Goal: Task Accomplishment & Management: Complete application form

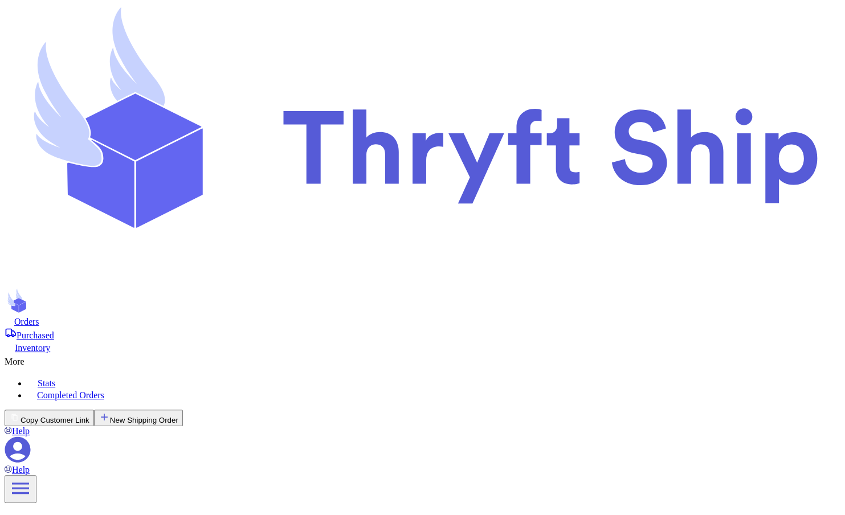
click at [31, 437] on icon at bounding box center [18, 450] width 26 height 26
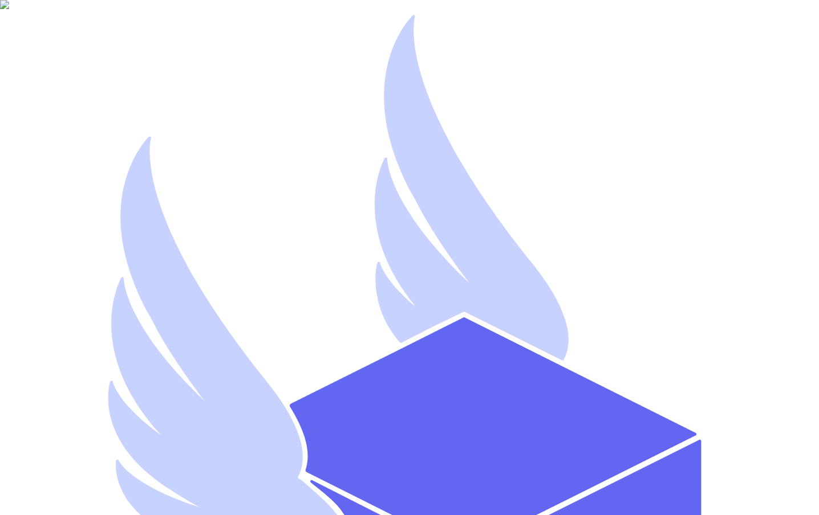
type input "d"
type input "artest101"
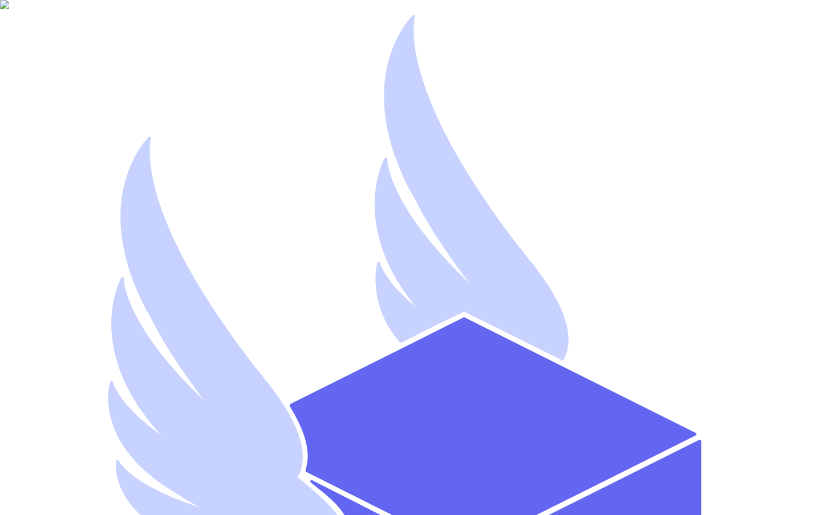
type input "artest101@yopmail.com"
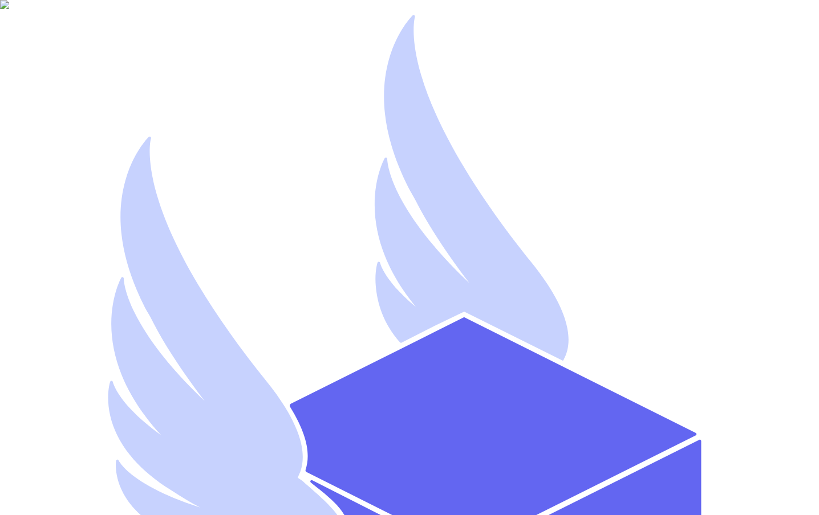
select select "you_reached_out_to_me"
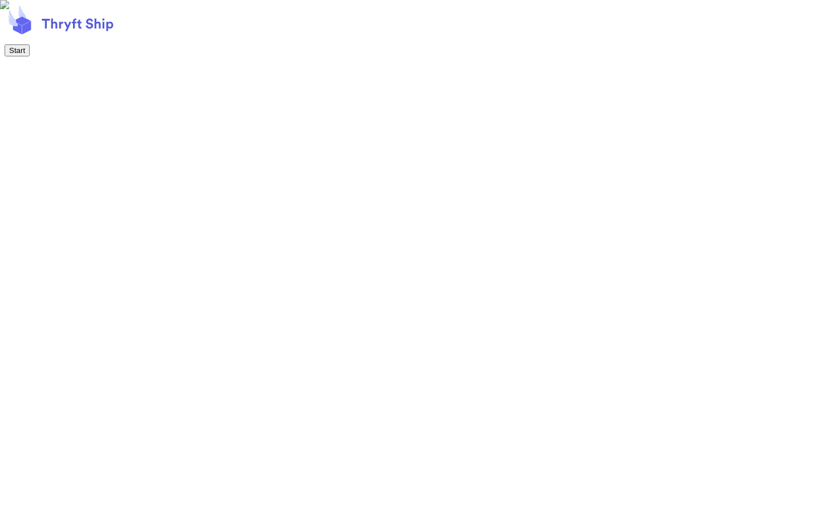
click at [30, 56] on button "Start" at bounding box center [17, 50] width 25 height 12
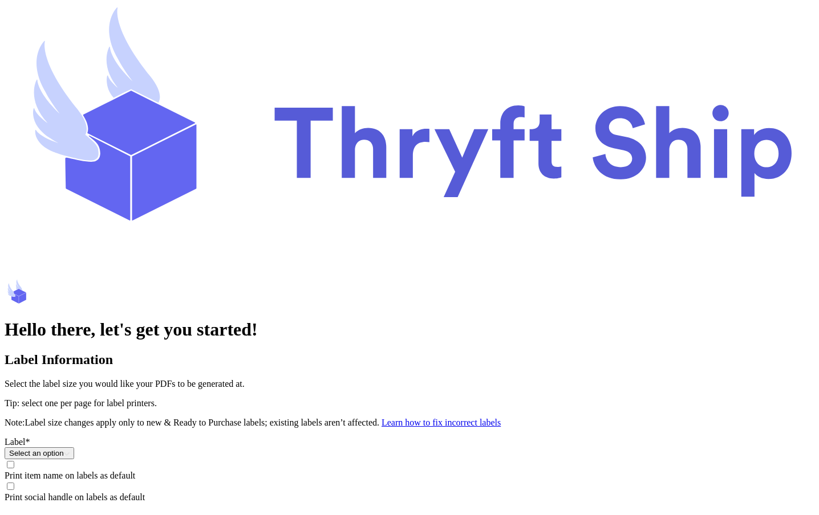
click at [74, 447] on button "Select an option" at bounding box center [40, 453] width 70 height 12
click at [367, 469] on li "One per page For Label Printers: 4x6" at bounding box center [420, 479] width 787 height 21
click at [135, 471] on span "Print item name on labels as default" at bounding box center [70, 476] width 131 height 10
click at [14, 461] on input "Print item name on labels as default" at bounding box center [10, 464] width 7 height 7
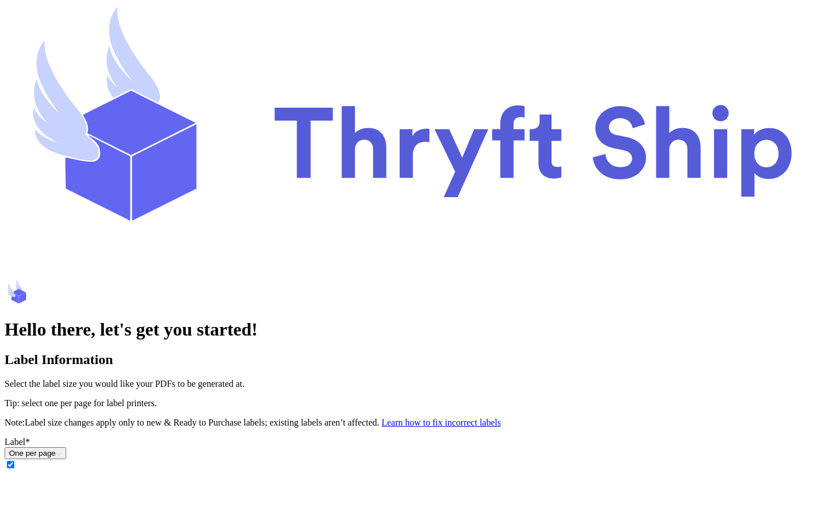
type input "[PERSON_NAME]"
type input "Wick"
type input "Gems"
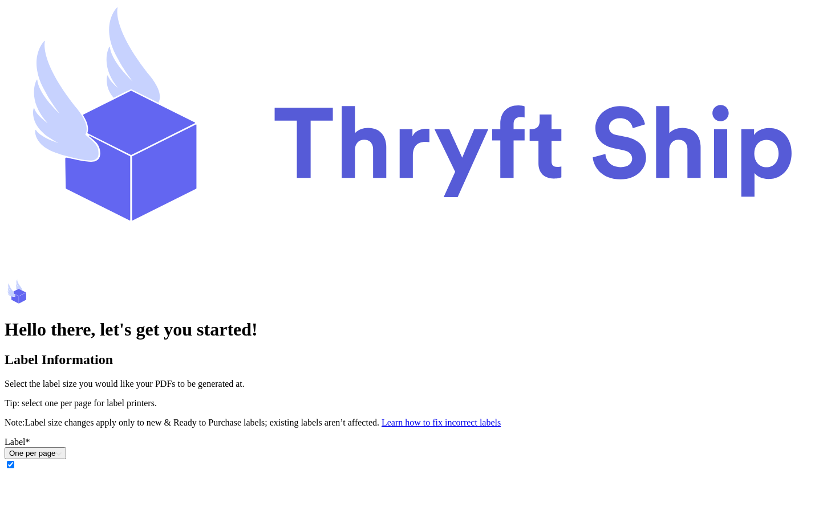
type input "1233121111"
paste input "39 Harry Place"
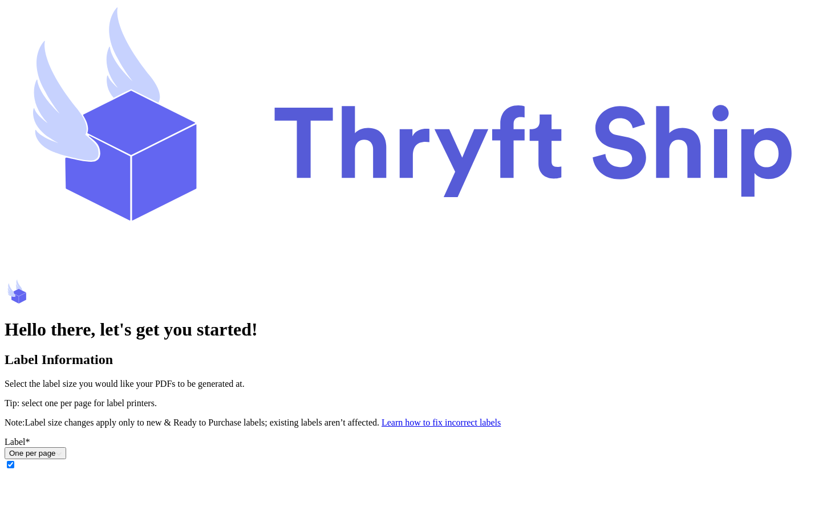
type input "39 Harry Place"
type input "Lahore"
type input "54000"
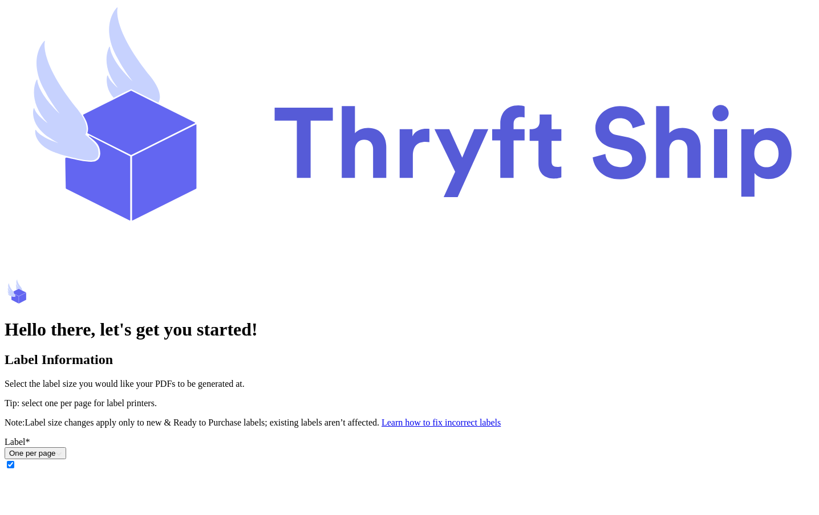
select select "AK"
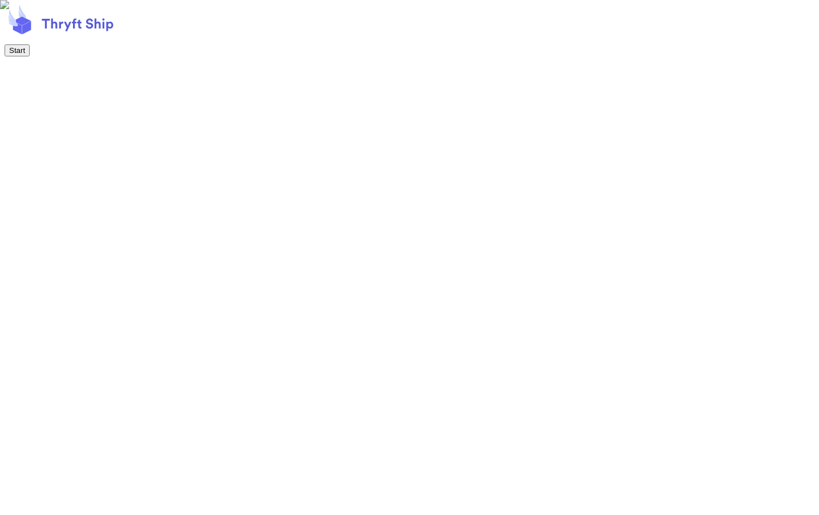
click at [30, 56] on button "Start" at bounding box center [17, 50] width 25 height 12
click at [29, 56] on button "Next" at bounding box center [17, 50] width 25 height 12
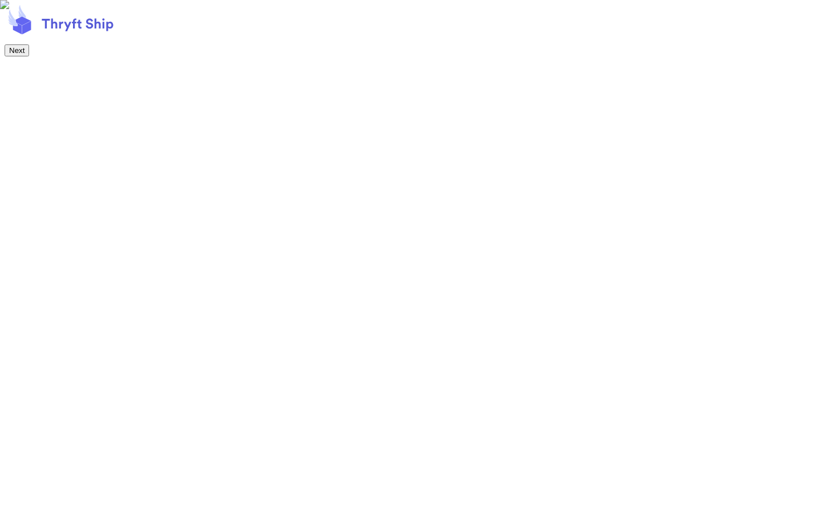
click at [29, 56] on button "Next" at bounding box center [17, 50] width 25 height 12
click at [30, 56] on button "Start" at bounding box center [17, 50] width 25 height 12
select select "AK"
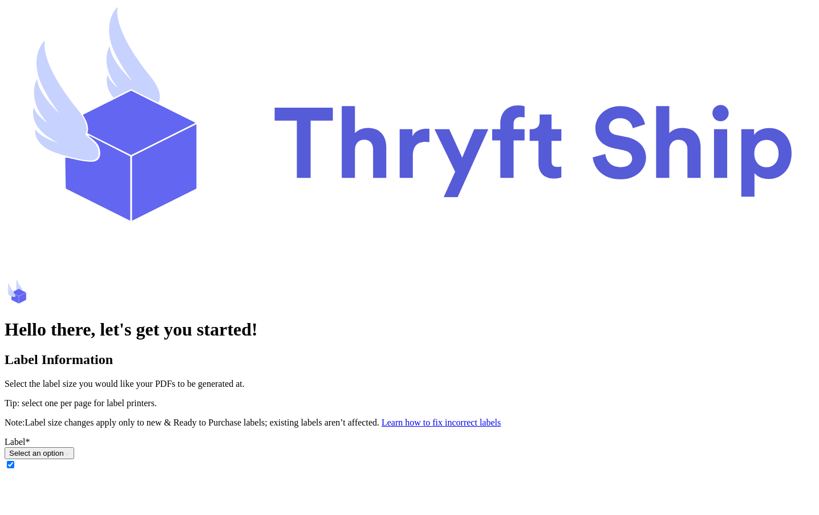
scroll to position [3, 0]
click at [74, 447] on button "Select an option" at bounding box center [40, 453] width 70 height 12
click at [430, 469] on li "One per page For Label Printers: 4x6" at bounding box center [420, 479] width 787 height 21
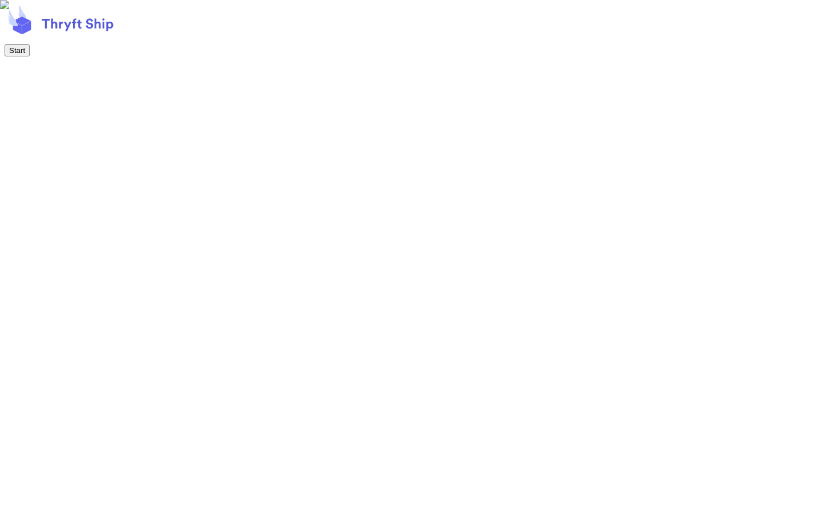
click at [30, 56] on button "Start" at bounding box center [17, 50] width 25 height 12
click at [29, 56] on button "Next" at bounding box center [17, 50] width 25 height 12
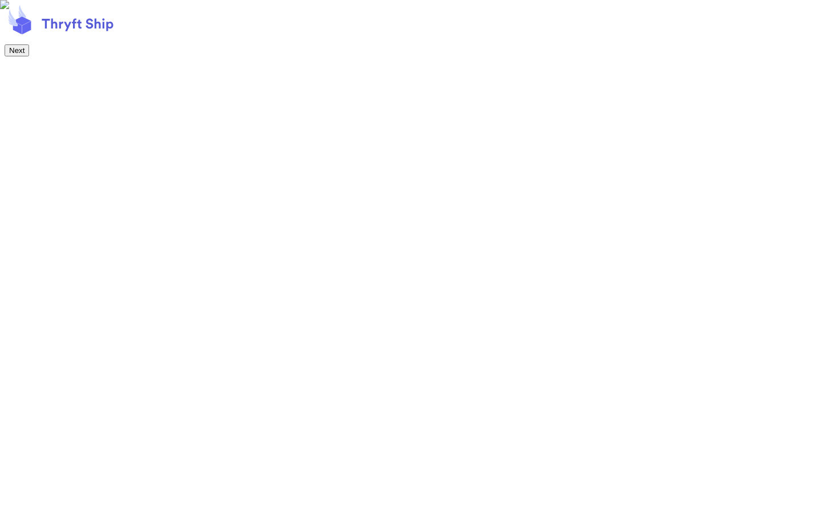
click at [29, 56] on button "Next" at bounding box center [17, 50] width 25 height 12
click at [30, 56] on button "Start" at bounding box center [17, 50] width 25 height 12
select select "AK"
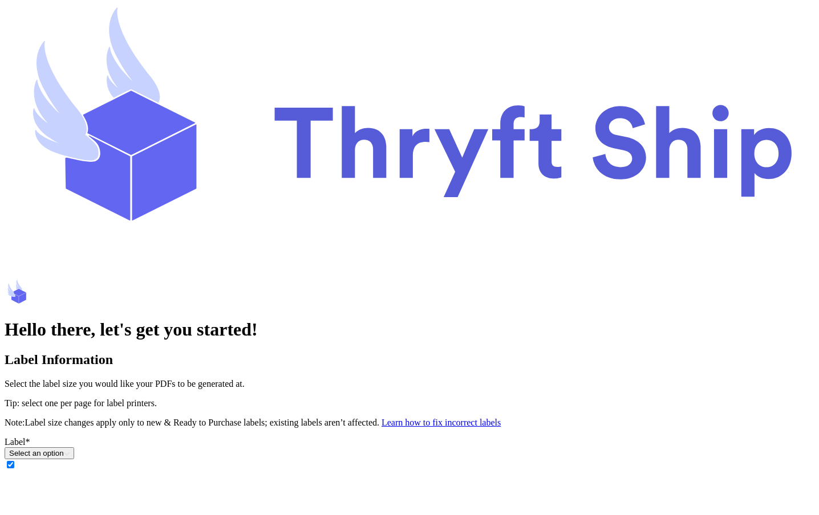
click at [74, 447] on button "Select an option" at bounding box center [40, 453] width 70 height 12
click at [366, 469] on li "One per page For Label Printers: 4x6" at bounding box center [420, 479] width 787 height 21
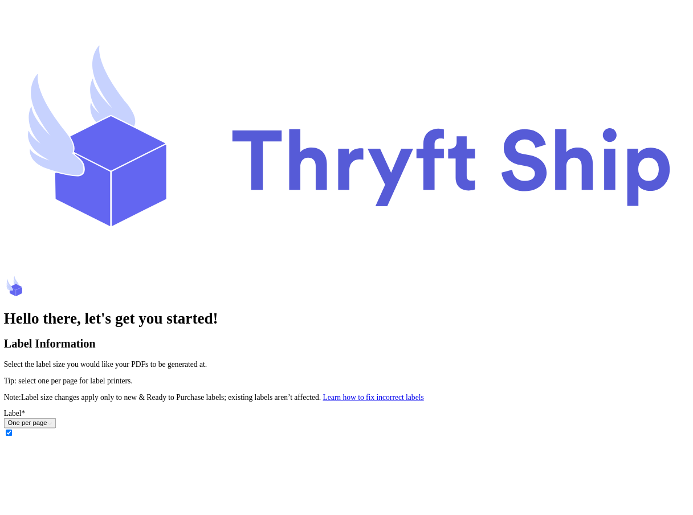
scroll to position [302, 0]
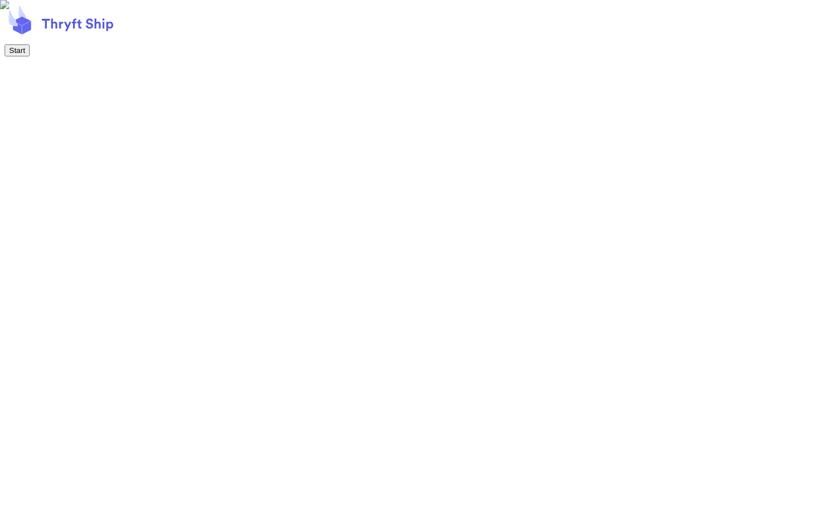
click at [30, 56] on button "Start" at bounding box center [17, 50] width 25 height 12
click at [29, 56] on button "Next" at bounding box center [17, 50] width 25 height 12
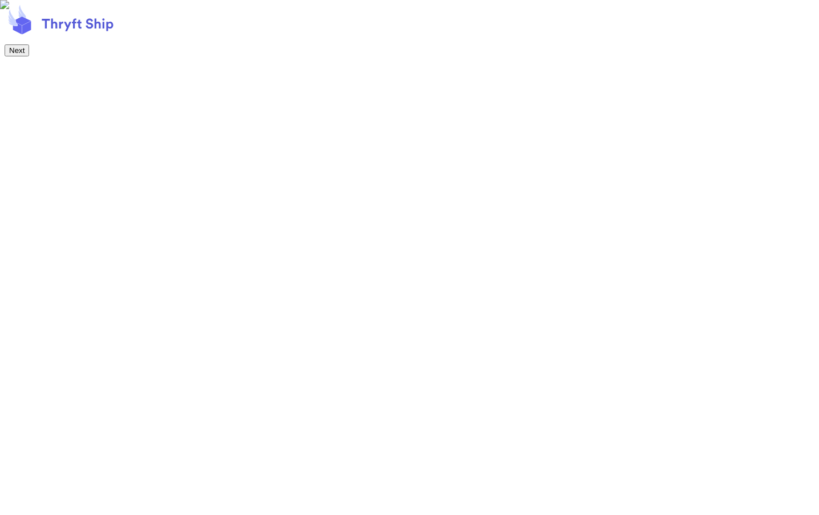
click at [29, 56] on button "Next" at bounding box center [17, 50] width 25 height 12
click at [461, 44] on div at bounding box center [409, 44] width 809 height 0
click at [448, 44] on div at bounding box center [409, 44] width 809 height 0
click at [433, 44] on div at bounding box center [409, 44] width 809 height 0
click at [29, 56] on button "Next" at bounding box center [17, 50] width 25 height 12
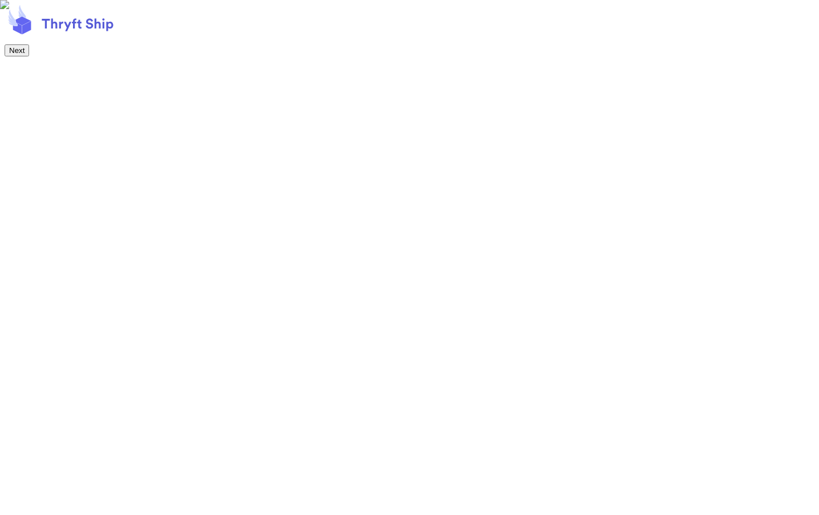
click at [29, 56] on button "Next" at bounding box center [17, 50] width 25 height 12
click at [808, 56] on footer "Start Shipping!" at bounding box center [409, 31] width 809 height 52
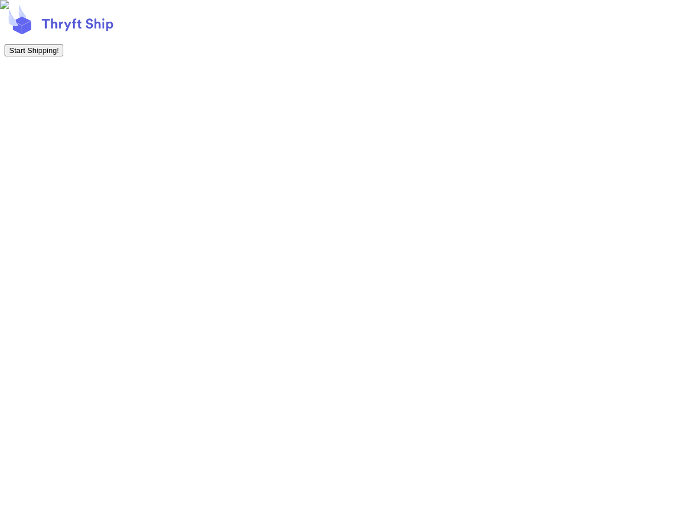
click at [63, 56] on button "Start Shipping!" at bounding box center [34, 50] width 59 height 12
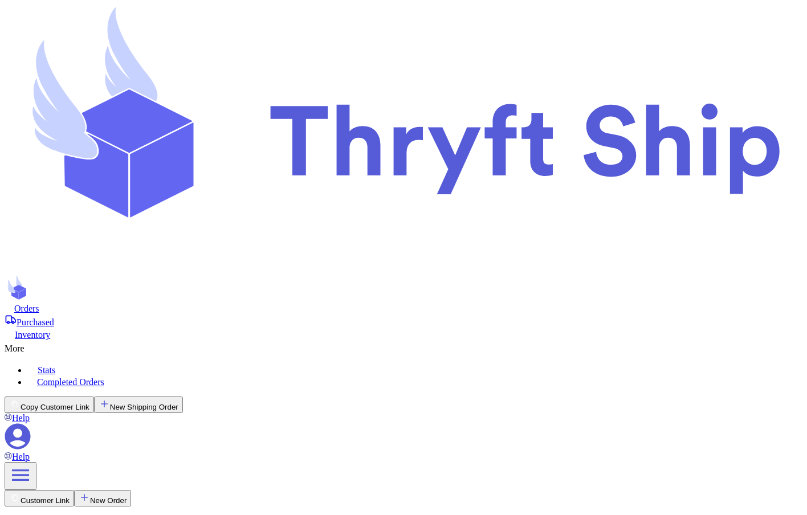
click at [183, 397] on button "New Shipping Order" at bounding box center [138, 405] width 89 height 17
click at [31, 424] on icon at bounding box center [18, 437] width 26 height 26
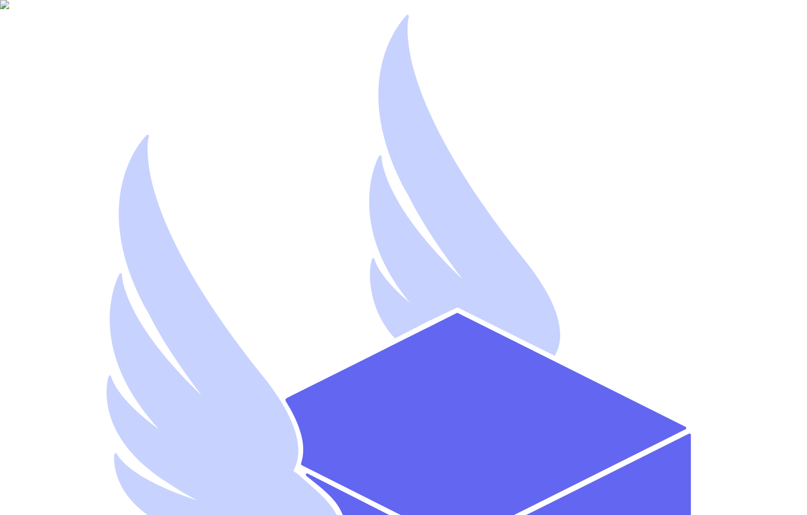
type input "n"
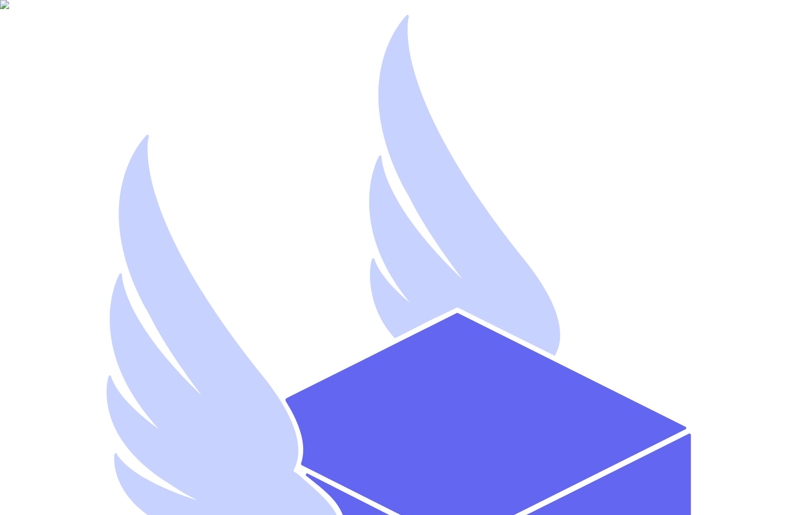
type input "artest102"
type input "s"
type input "artest102"
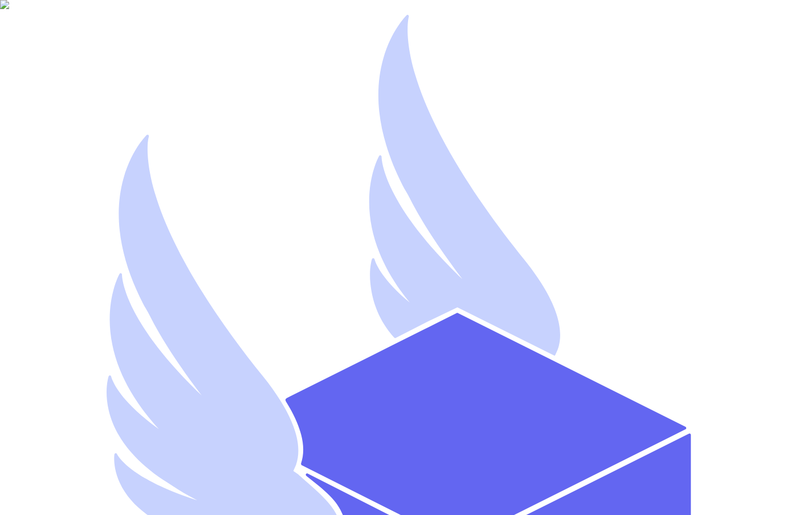
select select "you_reached_out_to_me"
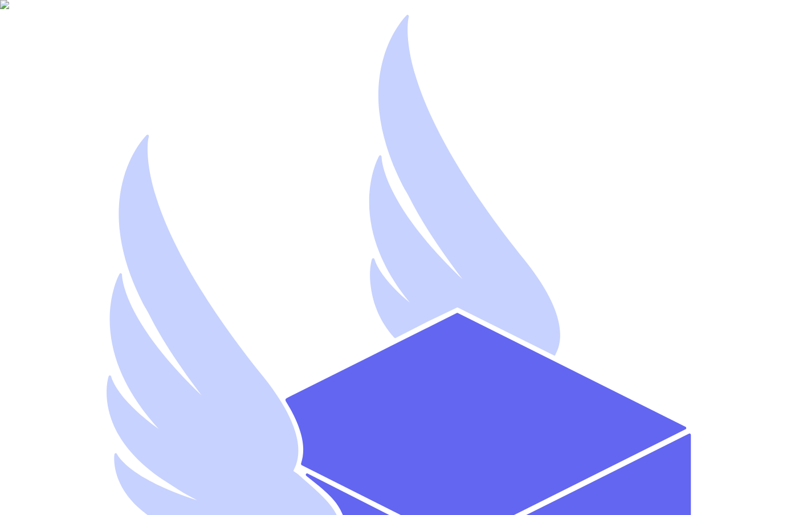
type input "artest102@yopmail.com"
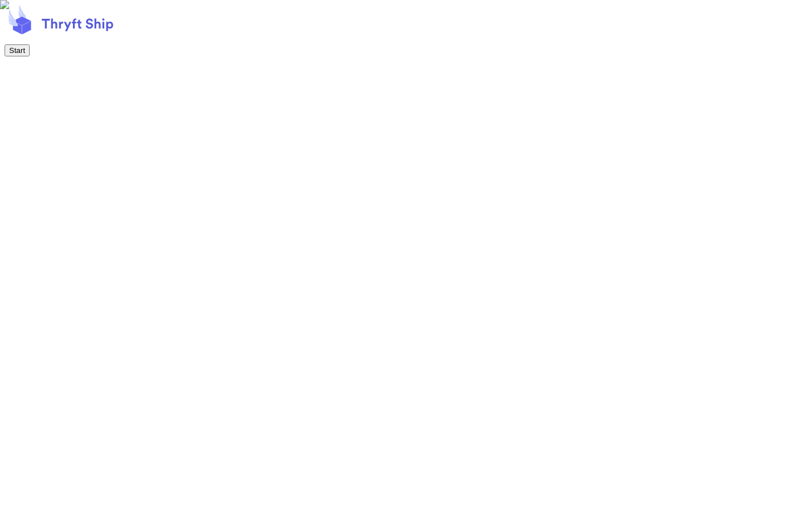
click at [30, 56] on button "Start" at bounding box center [17, 50] width 25 height 12
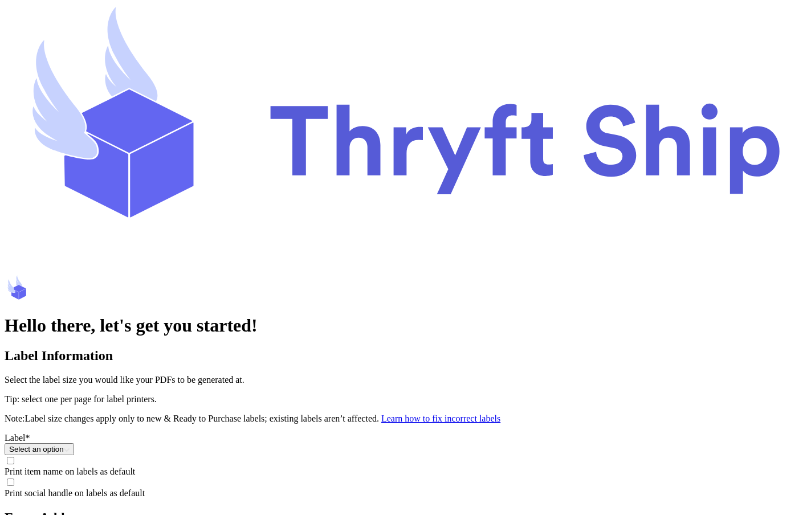
scroll to position [302, 0]
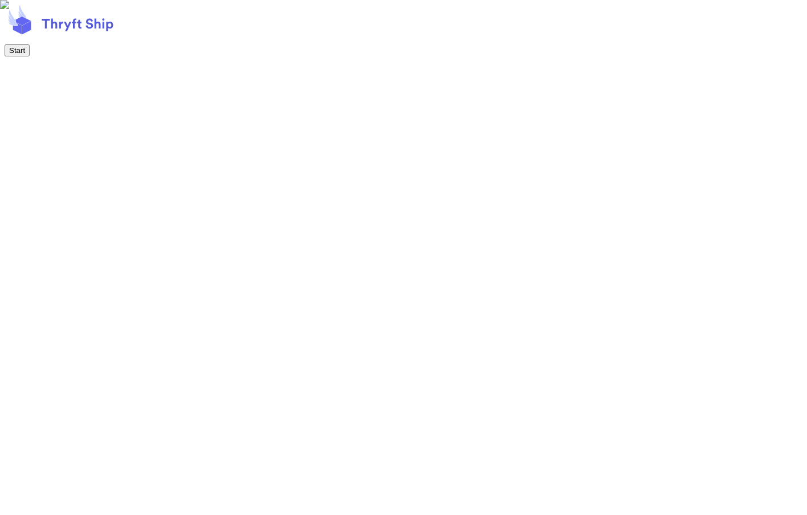
click at [30, 56] on button "Start" at bounding box center [17, 50] width 25 height 12
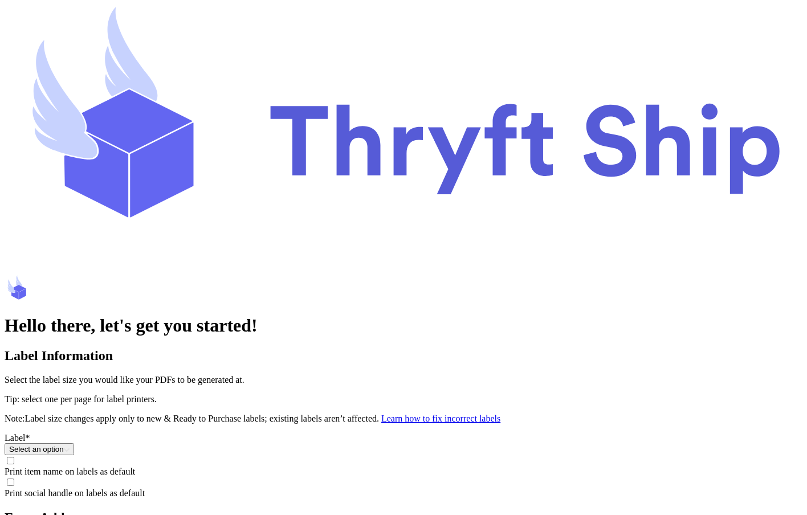
click at [74, 444] on button "Select an option" at bounding box center [40, 450] width 70 height 12
click at [273, 465] on li "One per page For Label Printers: 4x6" at bounding box center [414, 475] width 775 height 21
click at [135, 467] on span "Print item name on labels as default" at bounding box center [70, 472] width 131 height 10
click at [14, 457] on input "Print item name on labels as default" at bounding box center [10, 460] width 7 height 7
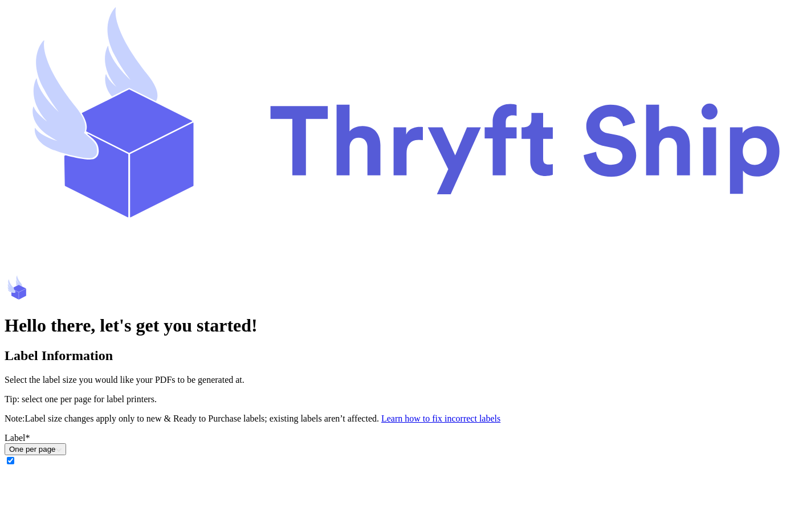
type input "[PERSON_NAME]"
type input "AI"
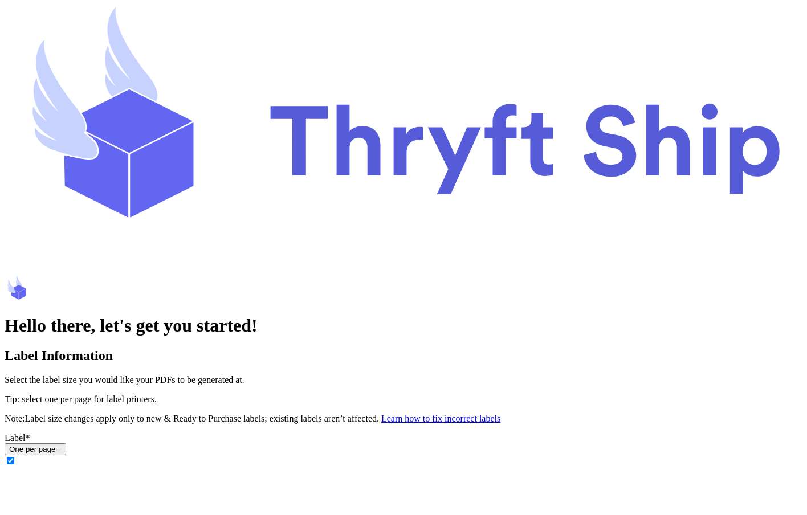
type input "1233121111"
type input "[STREET_ADDRESS]"
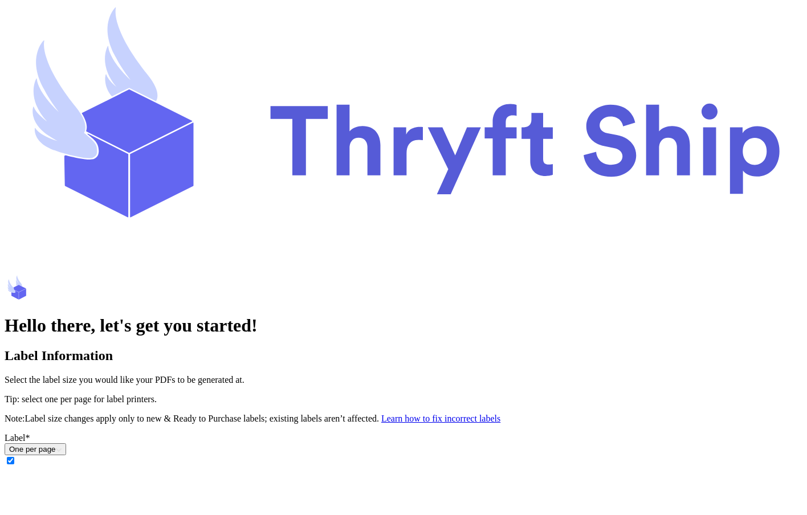
type input "[GEOGRAPHIC_DATA]"
type input "54000"
select select "AK"
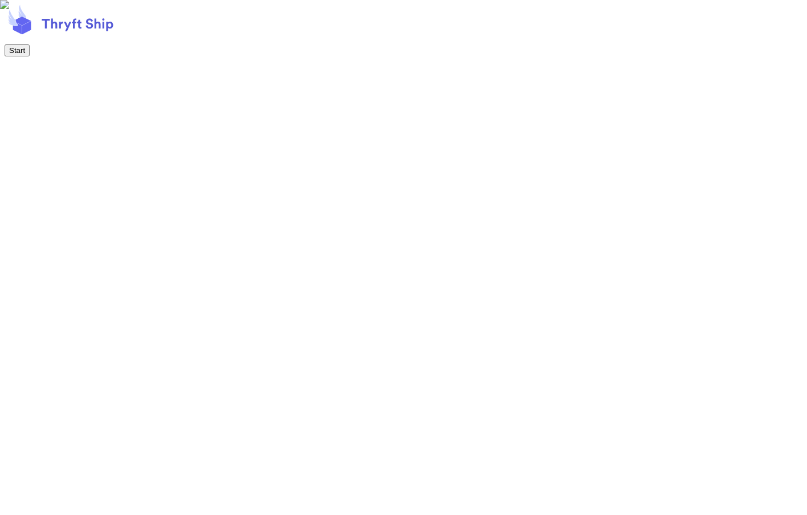
click at [30, 56] on button "Start" at bounding box center [17, 50] width 25 height 12
click at [371, 44] on div at bounding box center [404, 44] width 798 height 0
select select "AK"
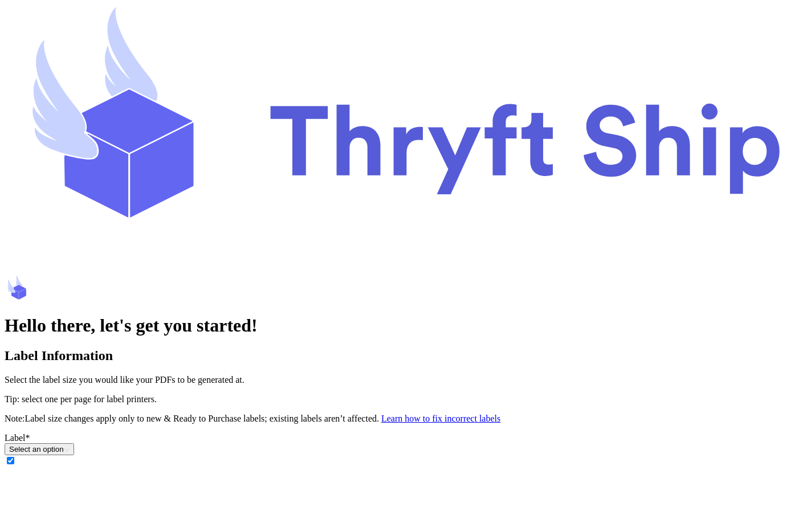
scroll to position [189, 0]
click at [74, 444] on button "Select an option" at bounding box center [40, 450] width 70 height 12
click at [328, 465] on li "One per page For Label Printers: 4x6" at bounding box center [414, 475] width 775 height 21
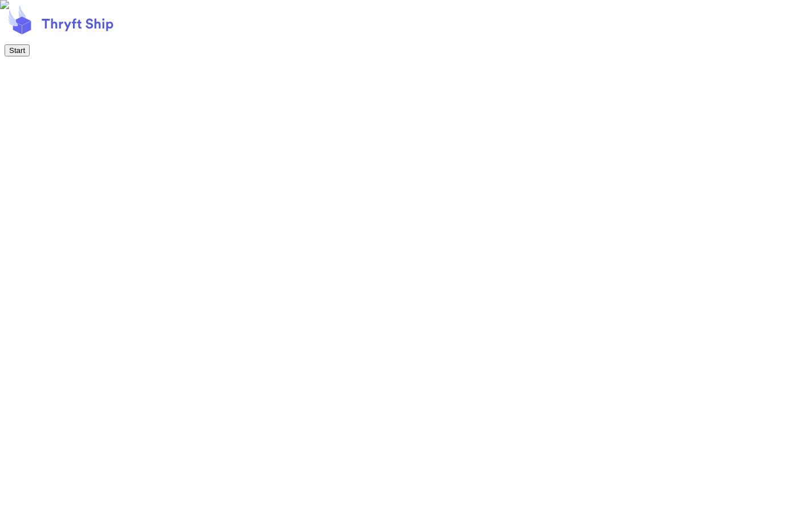
click at [30, 56] on button "Start" at bounding box center [17, 50] width 25 height 12
click at [29, 56] on button "Next" at bounding box center [17, 50] width 25 height 12
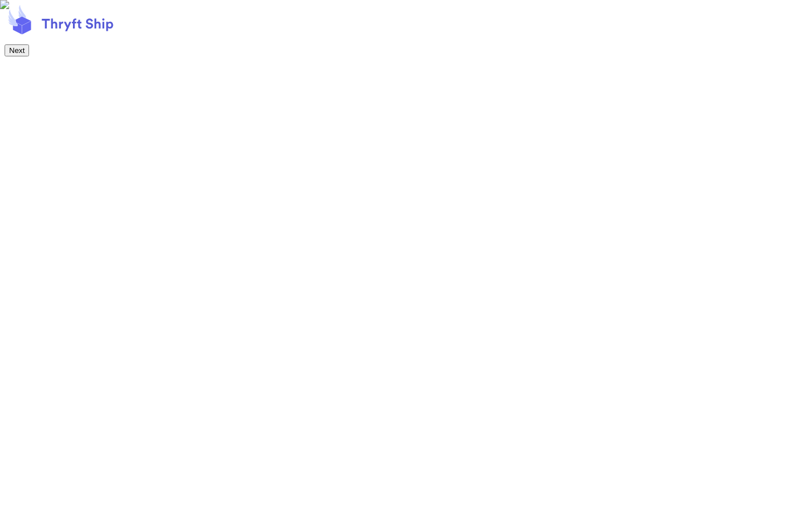
click at [29, 56] on button "Next" at bounding box center [17, 50] width 25 height 12
click at [788, 56] on footer "Start Shipping!" at bounding box center [404, 31] width 798 height 52
